Goal: Transaction & Acquisition: Purchase product/service

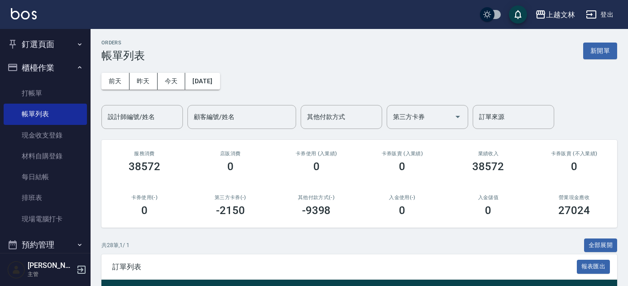
scroll to position [86, 0]
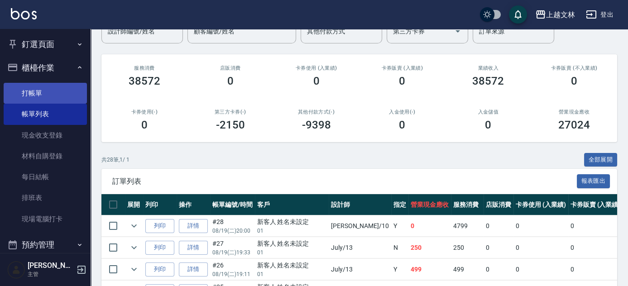
click at [60, 91] on link "打帳單" at bounding box center [45, 93] width 83 height 21
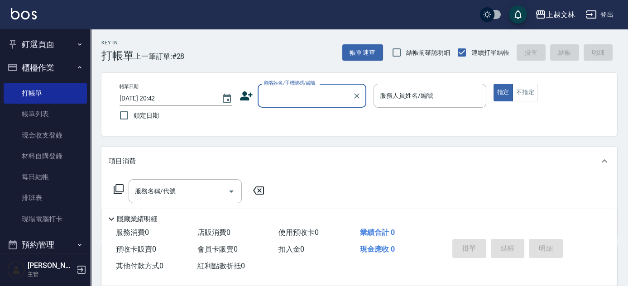
drag, startPoint x: 252, startPoint y: 101, endPoint x: 260, endPoint y: 100, distance: 7.7
click at [257, 100] on div "顧客姓名/手機號碼/編號 顧客姓名/手機號碼/編號" at bounding box center [303, 96] width 127 height 24
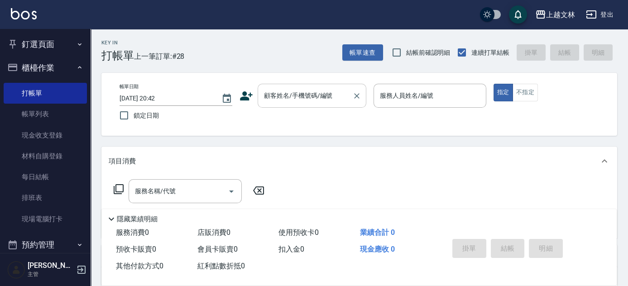
click at [298, 101] on input "顧客姓名/手機號碼/編號" at bounding box center [305, 96] width 87 height 16
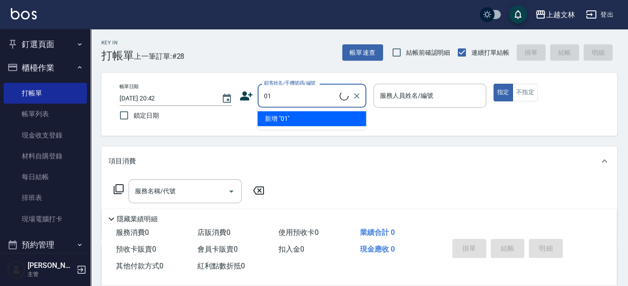
type input "新客人 姓名未設定/01/null"
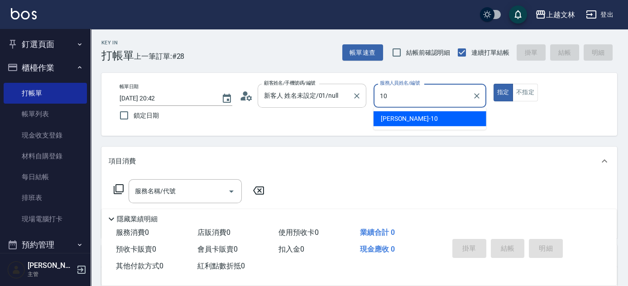
type input "[PERSON_NAME]-10"
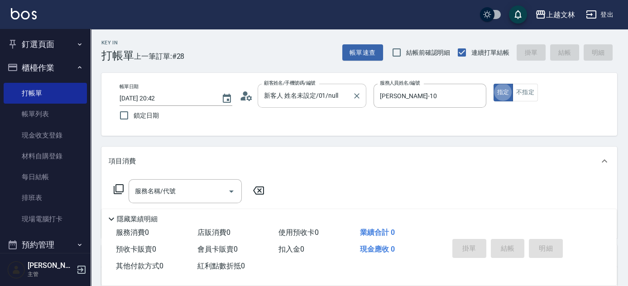
type button "true"
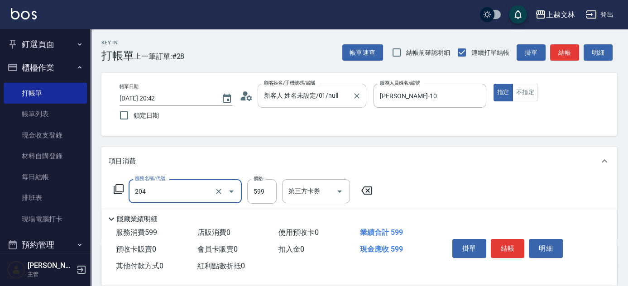
type input "A級洗+剪(204)"
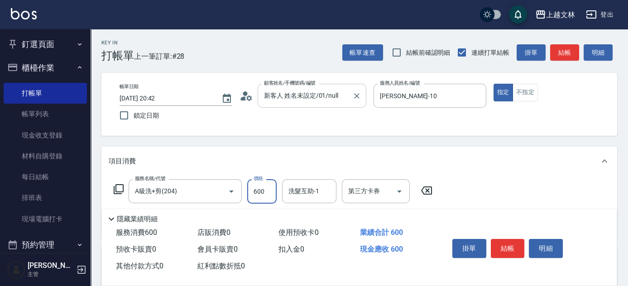
type input "600"
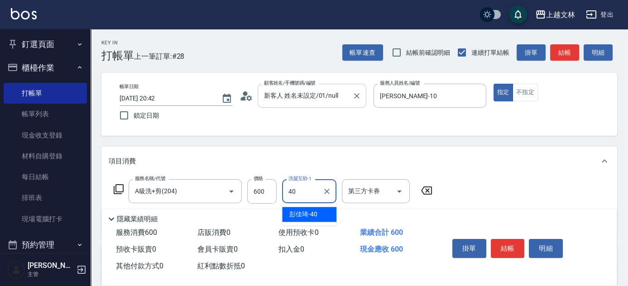
type input "彭佳琦-40"
drag, startPoint x: 628, startPoint y: 105, endPoint x: 632, endPoint y: 139, distance: 33.3
click at [628, 139] on html "上越文[PERSON_NAME]出 釘選頁面 店家日報表 設計師排行榜 每日結帳 櫃檯作業 打帳單 帳單列表 現金收支登錄 材料自購登錄 每日結帳 排班表 現…" at bounding box center [314, 221] width 628 height 443
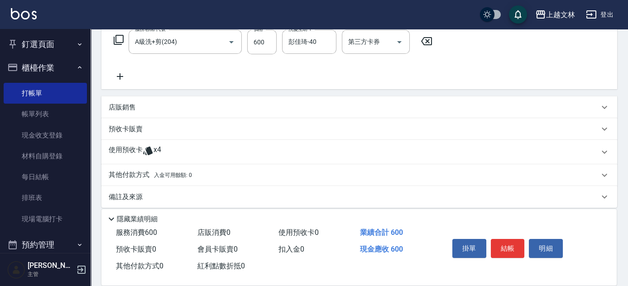
scroll to position [157, 0]
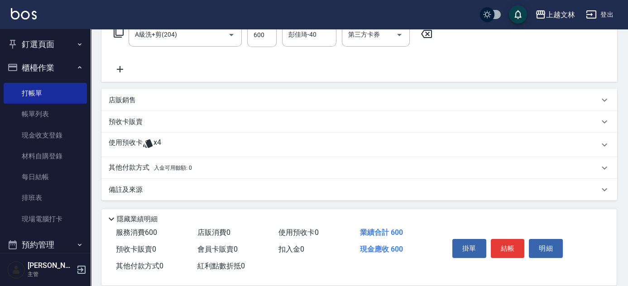
click at [110, 100] on p "店販銷售" at bounding box center [122, 101] width 27 height 10
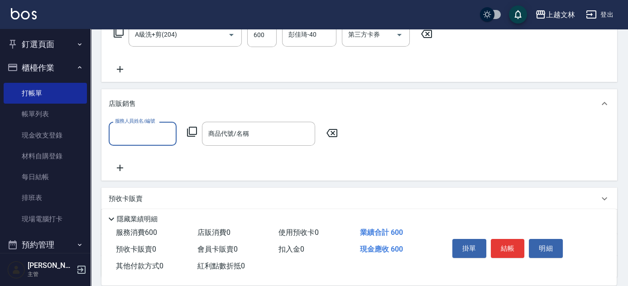
scroll to position [0, 0]
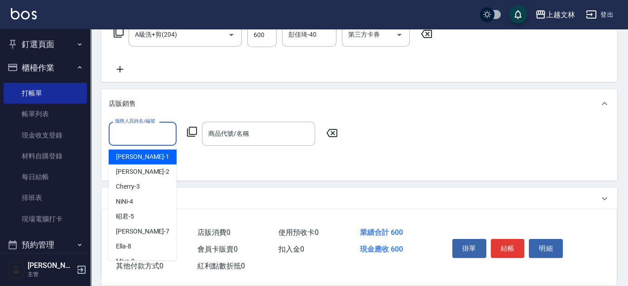
drag, startPoint x: 135, startPoint y: 132, endPoint x: 143, endPoint y: 132, distance: 7.7
click at [135, 132] on input "服務人員姓名/編號" at bounding box center [143, 134] width 60 height 16
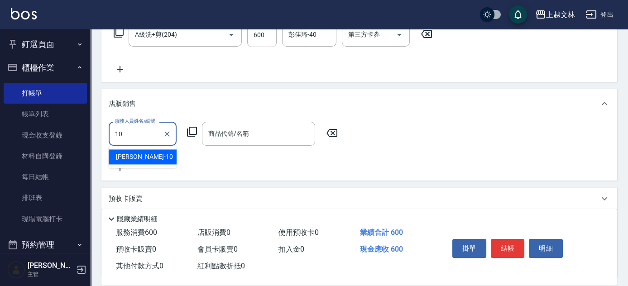
type input "[PERSON_NAME]-10"
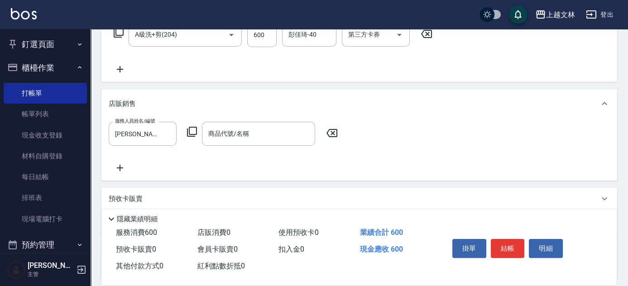
click at [191, 134] on icon at bounding box center [192, 132] width 10 height 10
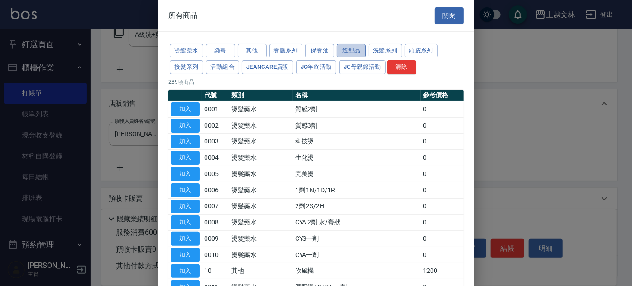
click at [343, 51] on button "造型品" at bounding box center [351, 51] width 29 height 14
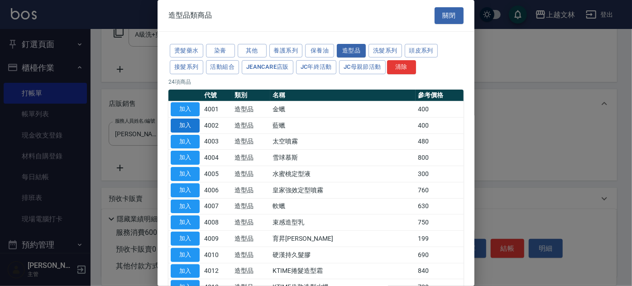
click at [182, 122] on button "加入" at bounding box center [185, 126] width 29 height 14
type input "藍蠟"
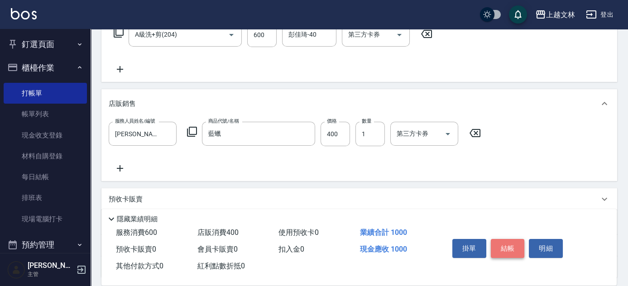
click at [517, 243] on button "結帳" at bounding box center [508, 248] width 34 height 19
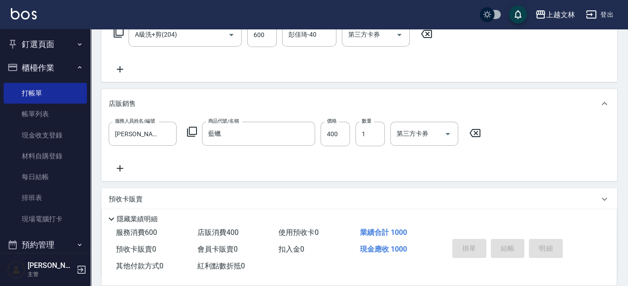
type input "[DATE] 20:43"
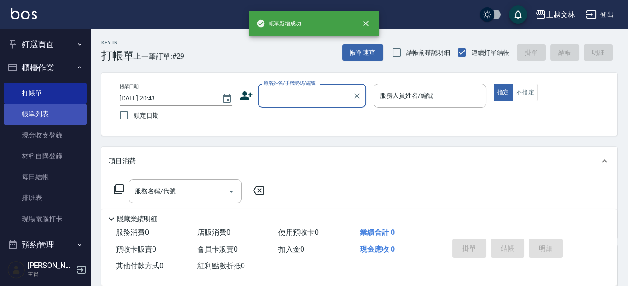
click at [51, 115] on link "帳單列表" at bounding box center [45, 114] width 83 height 21
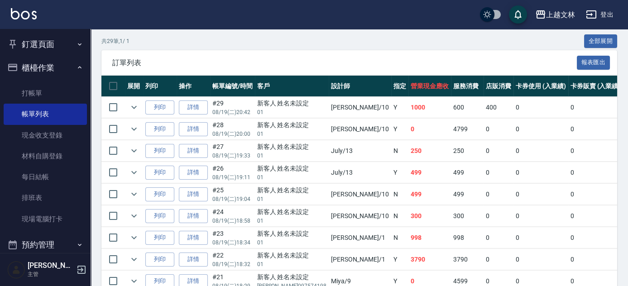
scroll to position [214, 0]
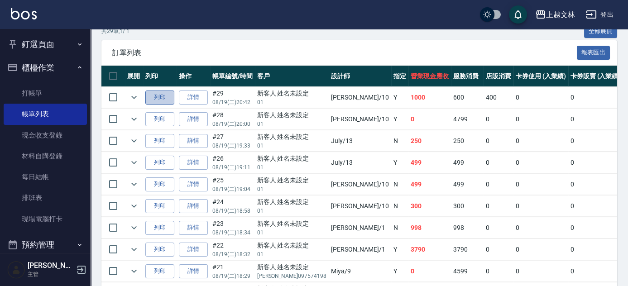
click at [156, 95] on button "列印" at bounding box center [159, 98] width 29 height 14
drag, startPoint x: 86, startPoint y: 101, endPoint x: 88, endPoint y: 125, distance: 23.7
click at [88, 126] on nav "釘選頁面 店家日報表 設計師排行榜 每日結帳 櫃檯作業 打帳單 帳單列表 現金收支登錄 材料自購登錄 每日結帳 排班表 現場電腦打卡 預約管理 預約管理 單日…" at bounding box center [45, 141] width 91 height 224
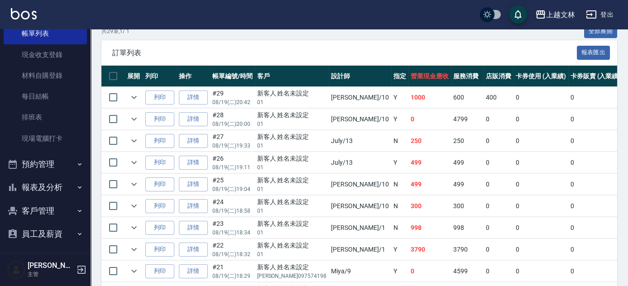
scroll to position [85, 0]
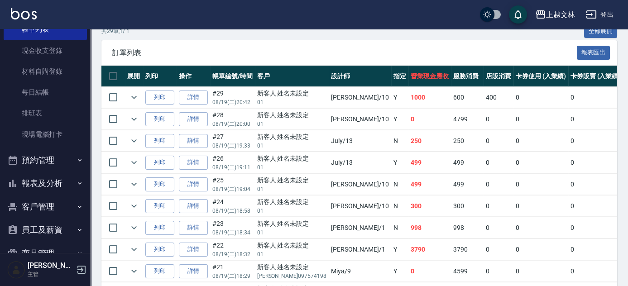
click at [38, 178] on button "報表及分析" at bounding box center [45, 184] width 83 height 24
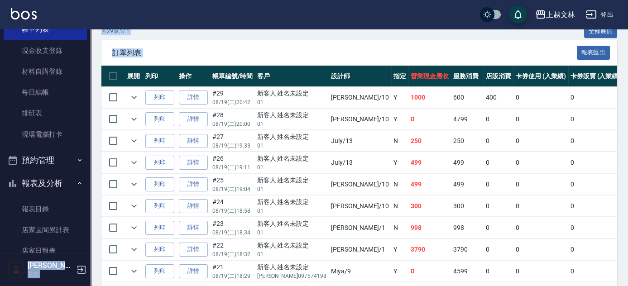
drag, startPoint x: 91, startPoint y: 95, endPoint x: 92, endPoint y: 108, distance: 13.2
click at [92, 108] on div "上越文[PERSON_NAME]出 釘選頁面 店家日報表 設計師排行榜 每日結帳 櫃檯作業 打帳單 帳單列表 現金收支登錄 材料自購登錄 每日結帳 排班表 現…" at bounding box center [314, 269] width 628 height 967
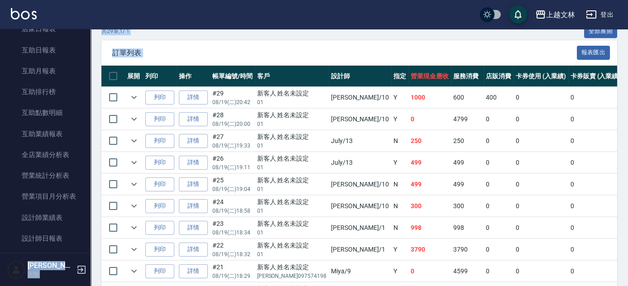
scroll to position [313, 0]
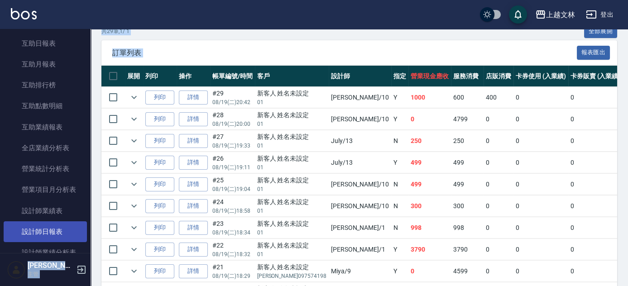
click at [61, 227] on link "設計師日報表" at bounding box center [45, 231] width 83 height 21
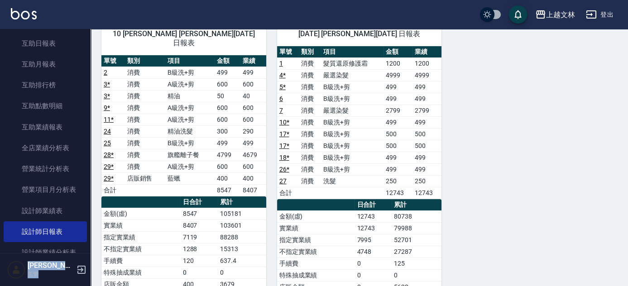
scroll to position [478, 0]
